Goal: Information Seeking & Learning: Learn about a topic

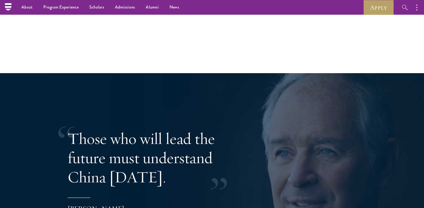
scroll to position [833, 0]
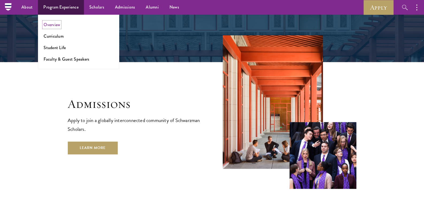
click at [58, 22] on link "Overview" at bounding box center [52, 25] width 17 height 6
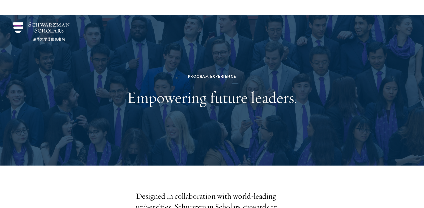
scroll to position [143, 0]
